Goal: Navigation & Orientation: Find specific page/section

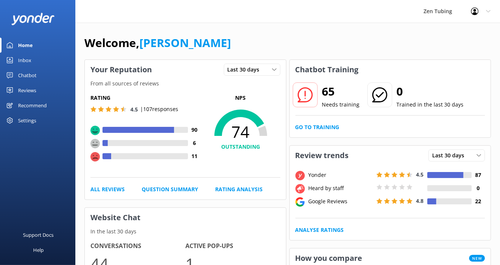
click at [24, 74] on div "Chatbot" at bounding box center [27, 75] width 18 height 15
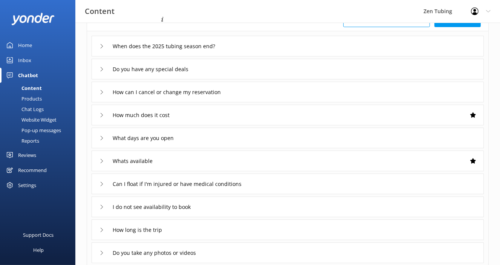
scroll to position [60, 0]
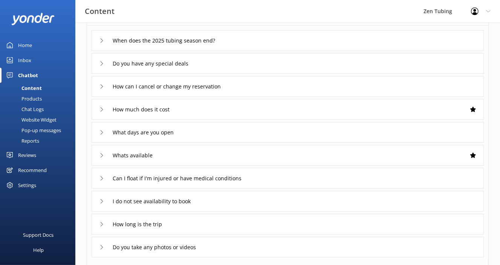
click at [36, 155] on div "Reviews" at bounding box center [27, 155] width 18 height 15
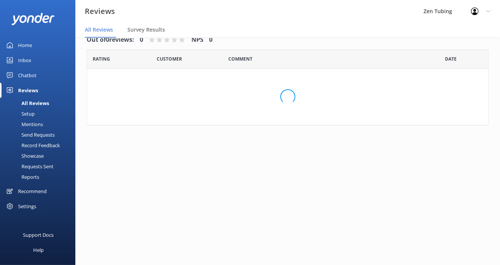
scroll to position [15, 0]
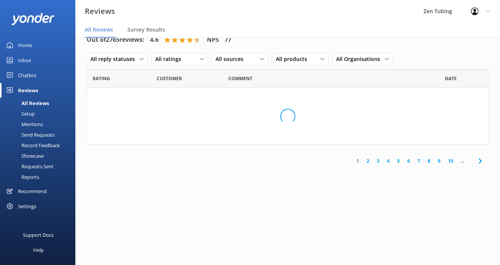
click at [26, 45] on div "Home" at bounding box center [25, 45] width 14 height 15
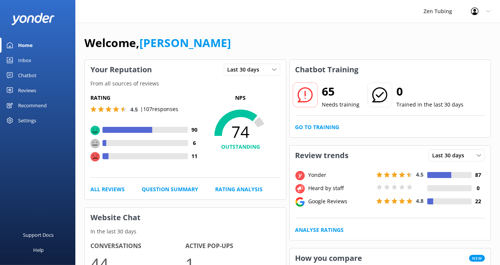
click at [21, 61] on div "Inbox" at bounding box center [24, 60] width 13 height 15
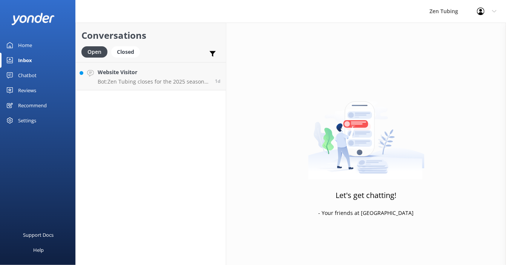
click at [33, 75] on div "Chatbot" at bounding box center [27, 75] width 18 height 15
